Goal: Task Accomplishment & Management: Manage account settings

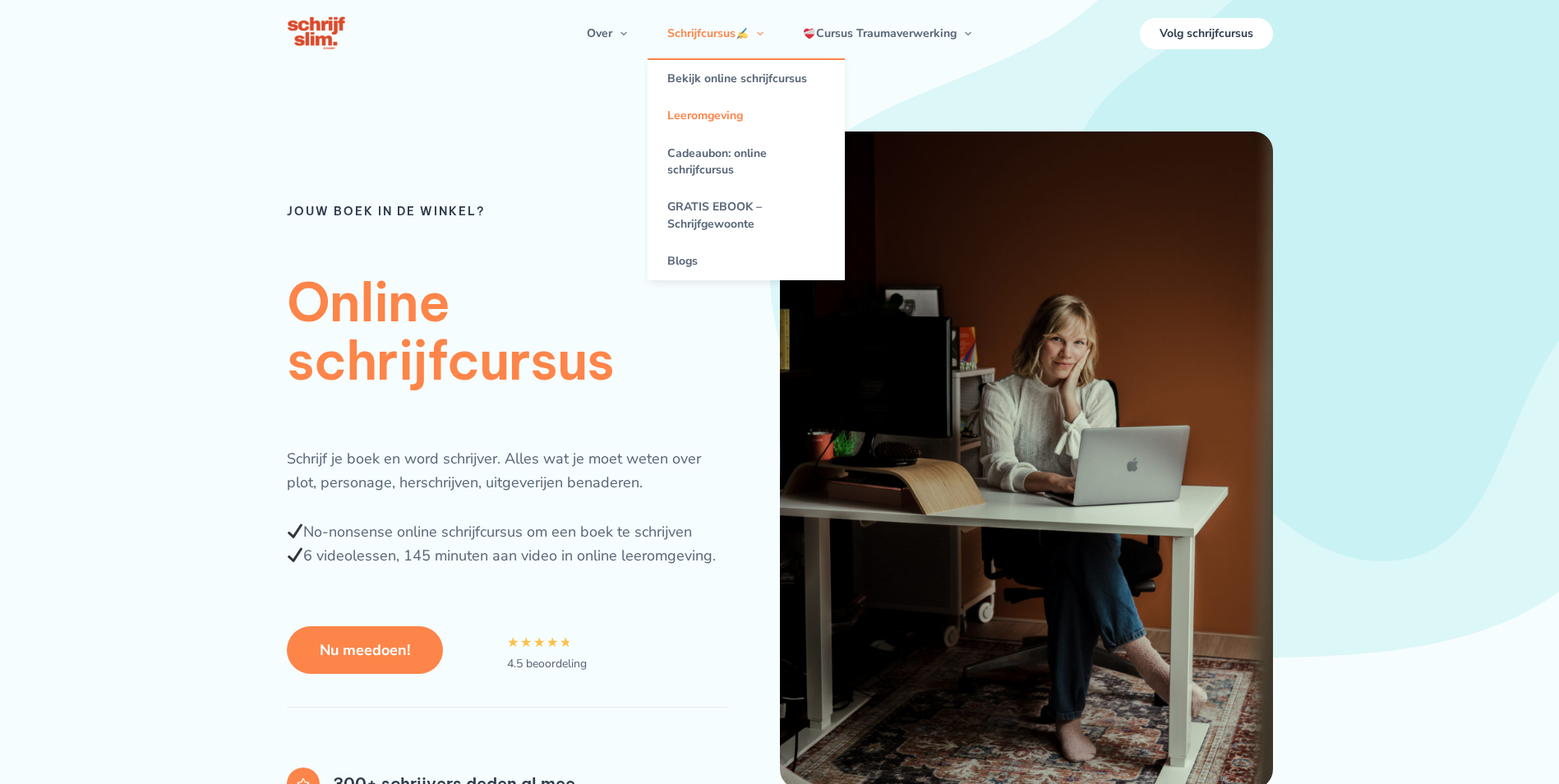
click at [711, 118] on link "Leeromgeving" at bounding box center [746, 115] width 198 height 37
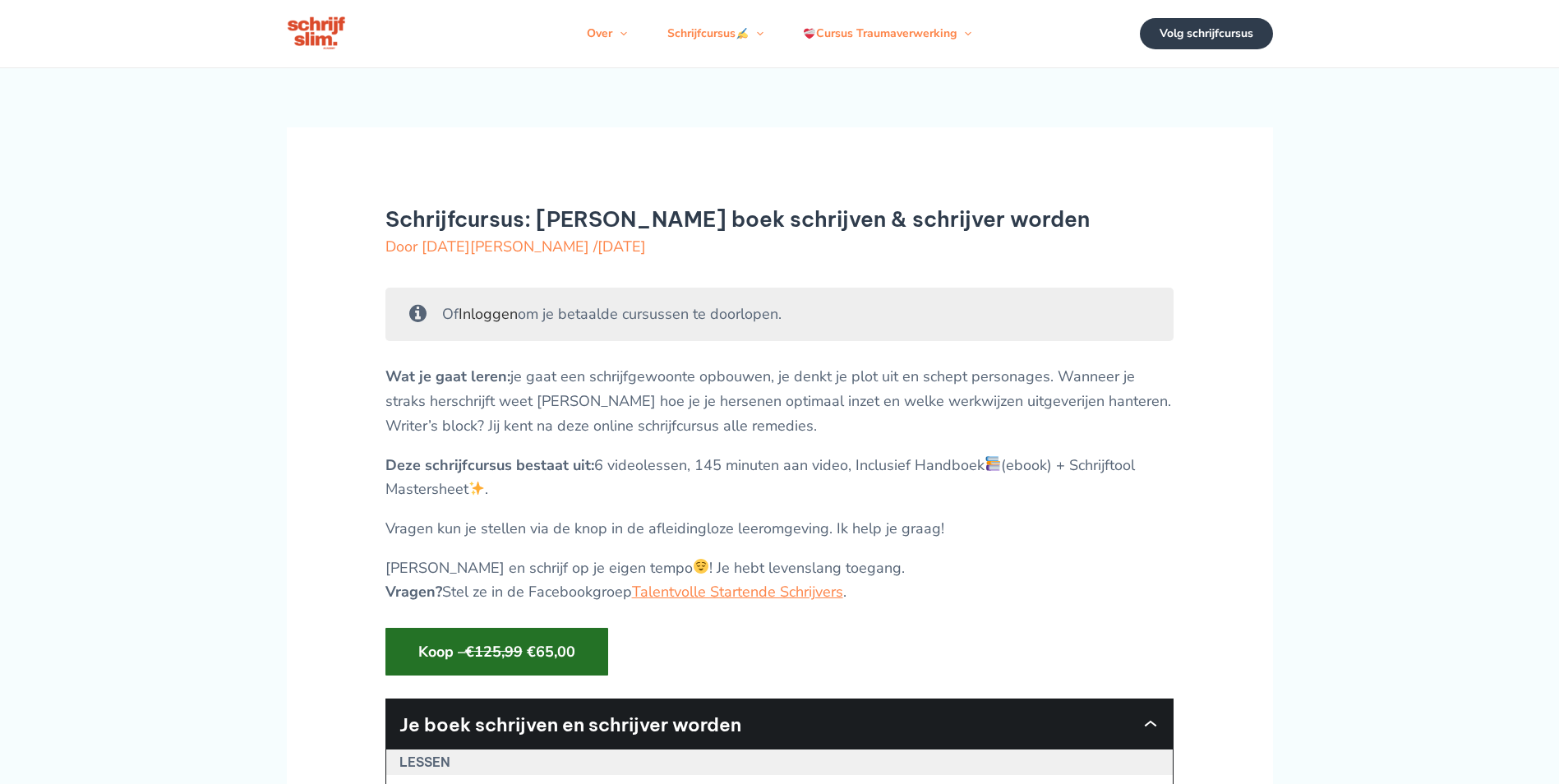
click at [486, 317] on link "Inloggen" at bounding box center [488, 314] width 59 height 20
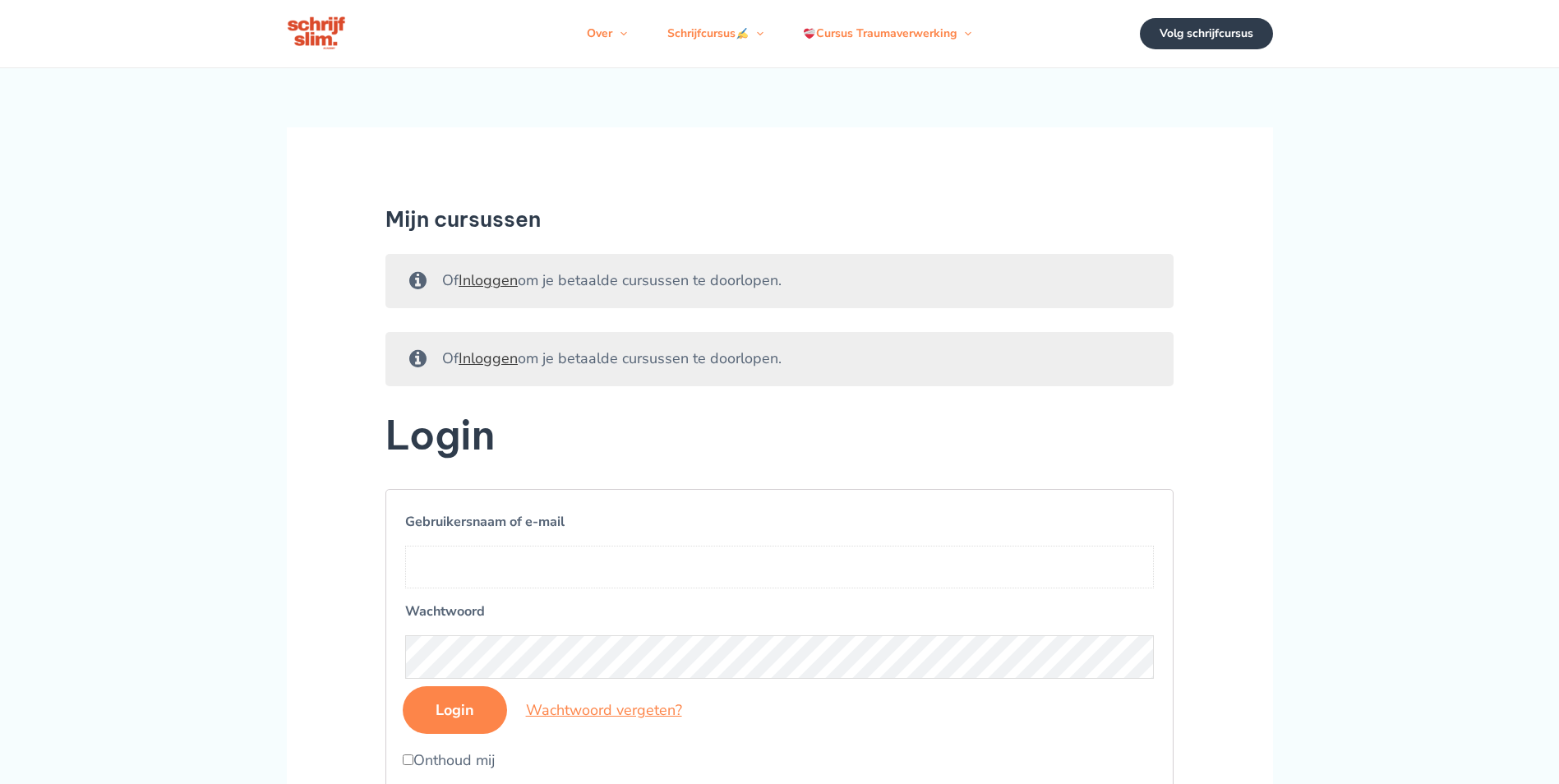
click at [495, 566] on input "Gebruikersnaam of e-mail" at bounding box center [780, 568] width 750 height 43
type input "[EMAIL_ADDRESS][DOMAIN_NAME]"
click at [403, 687] on input "Login" at bounding box center [454, 710] width 104 height 48
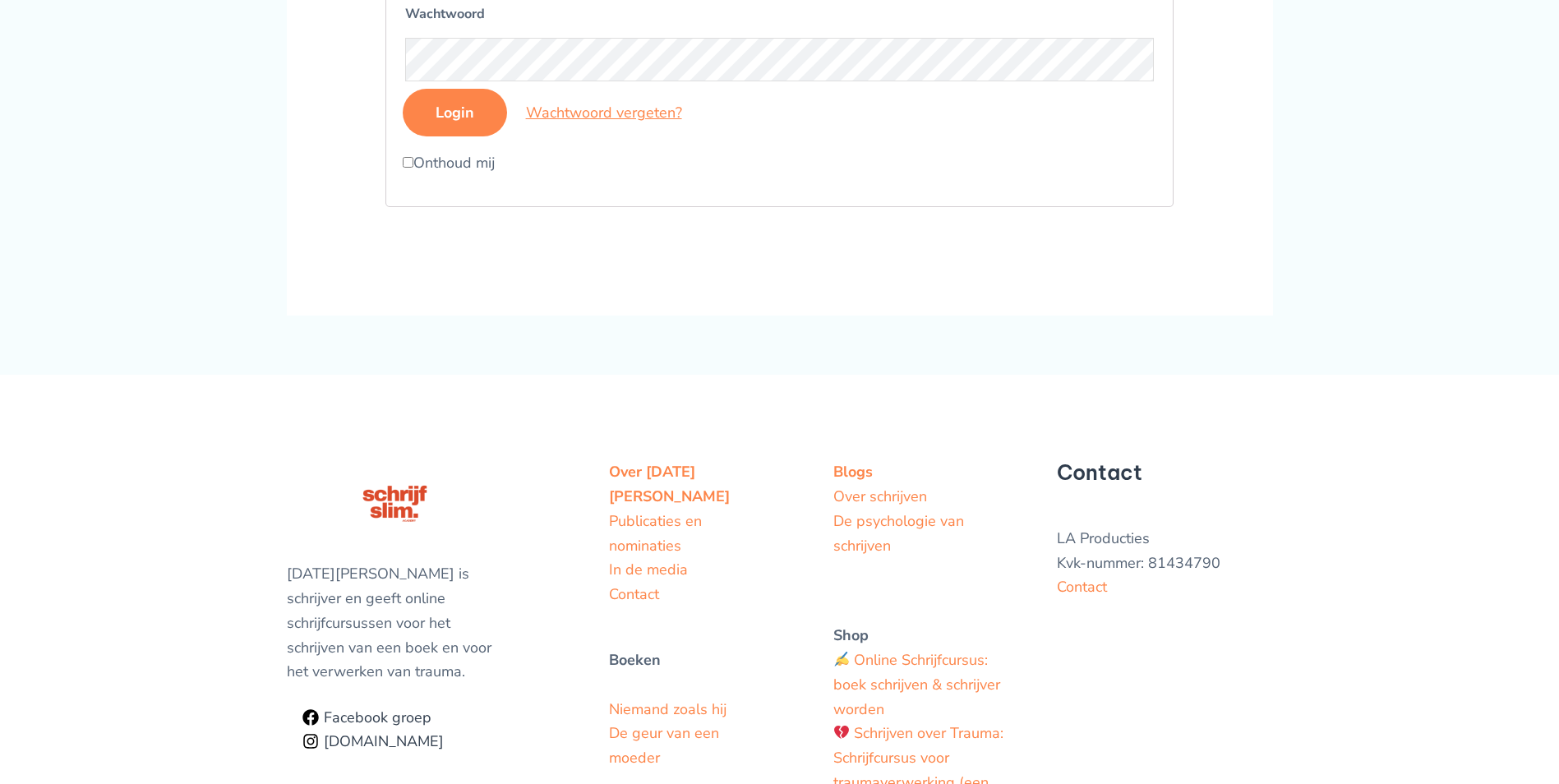
scroll to position [552, 0]
